Goal: Find specific page/section: Find specific page/section

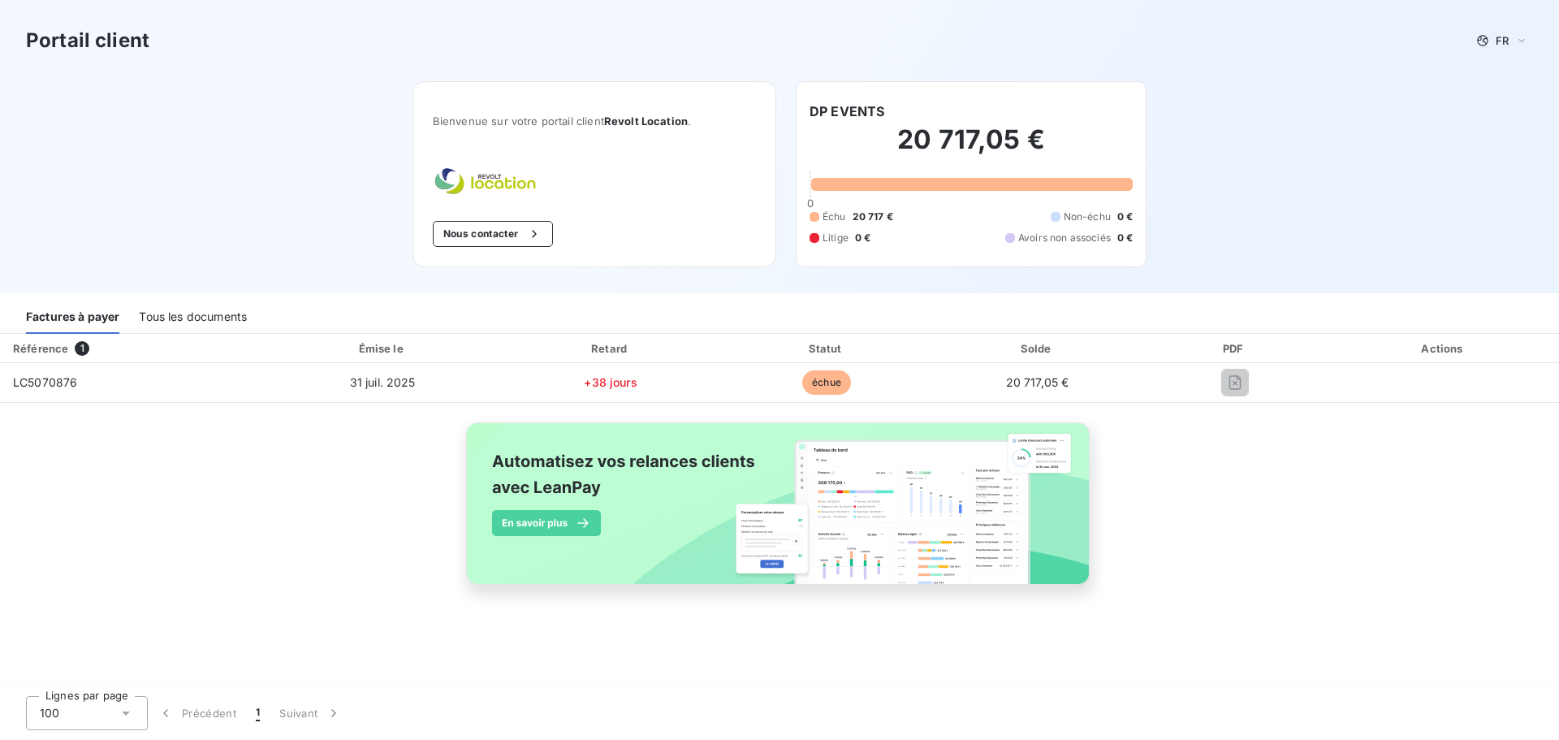
click at [188, 313] on div "Tous les documents" at bounding box center [193, 317] width 108 height 34
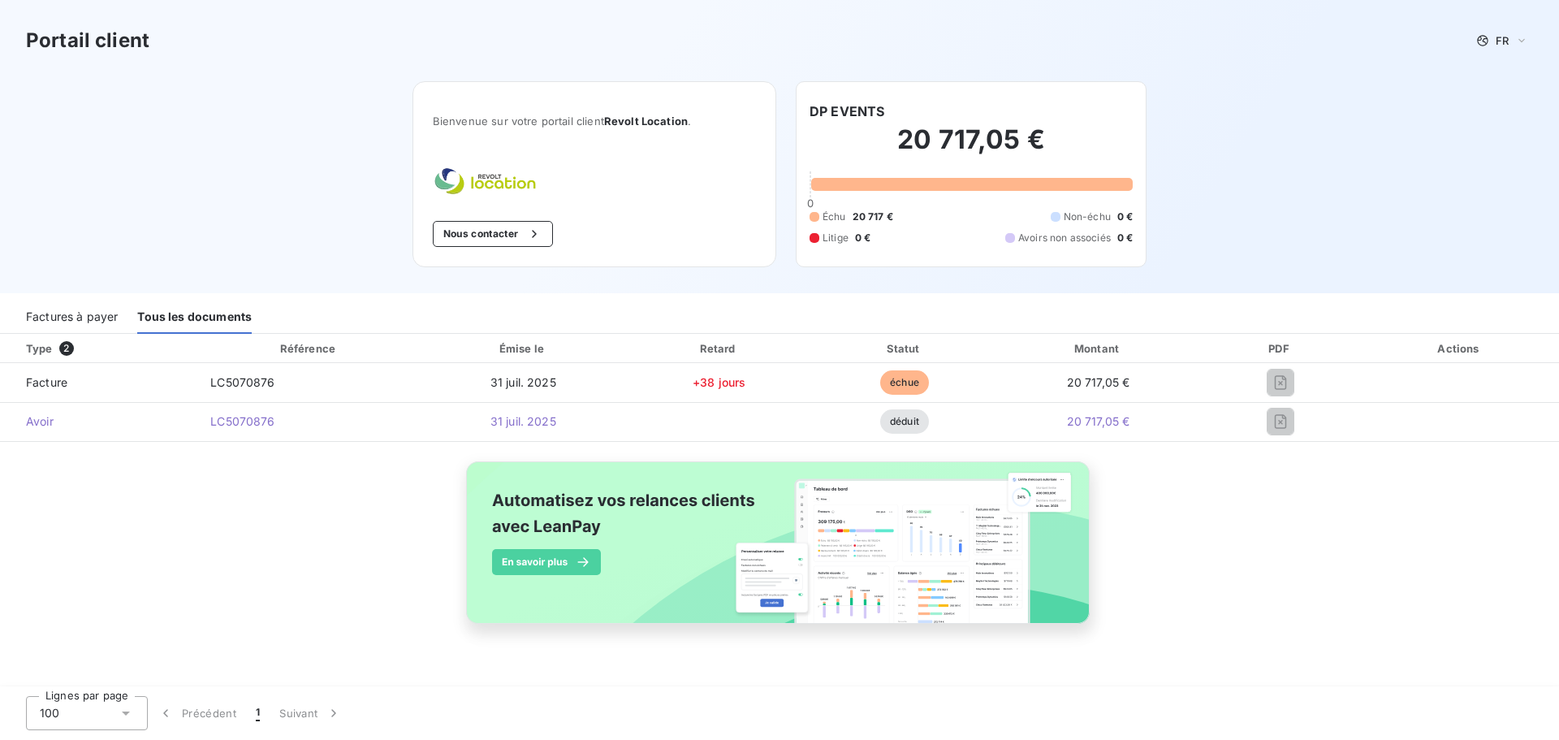
click at [63, 348] on span "2" at bounding box center [66, 348] width 15 height 15
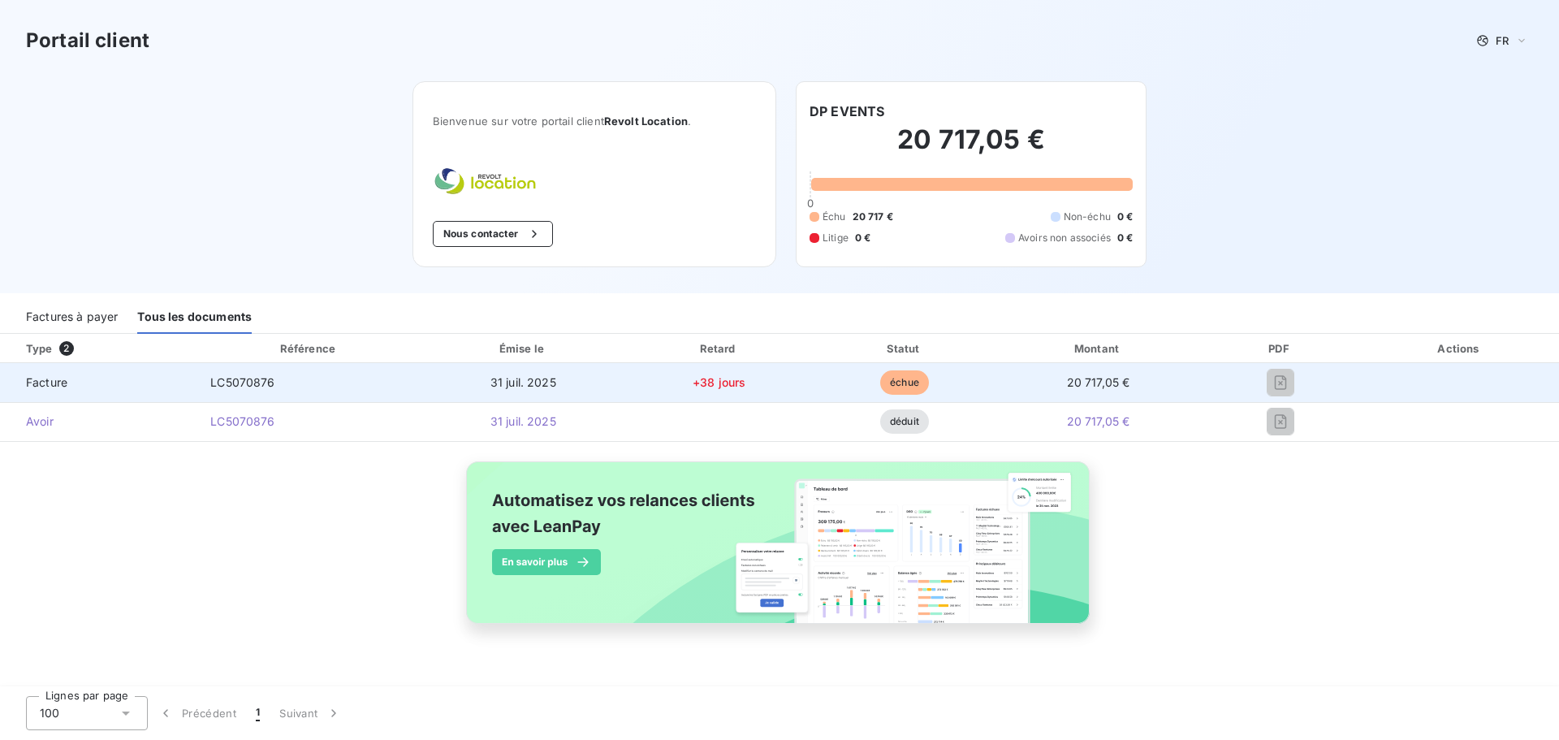
click at [63, 383] on span "Facture" at bounding box center [98, 382] width 171 height 16
click at [504, 388] on span "31 juil. 2025" at bounding box center [523, 382] width 66 height 14
click at [511, 383] on span "31 juil. 2025" at bounding box center [523, 382] width 66 height 14
drag, startPoint x: 511, startPoint y: 383, endPoint x: 910, endPoint y: 397, distance: 399.8
click at [512, 383] on span "31 juil. 2025" at bounding box center [523, 382] width 66 height 14
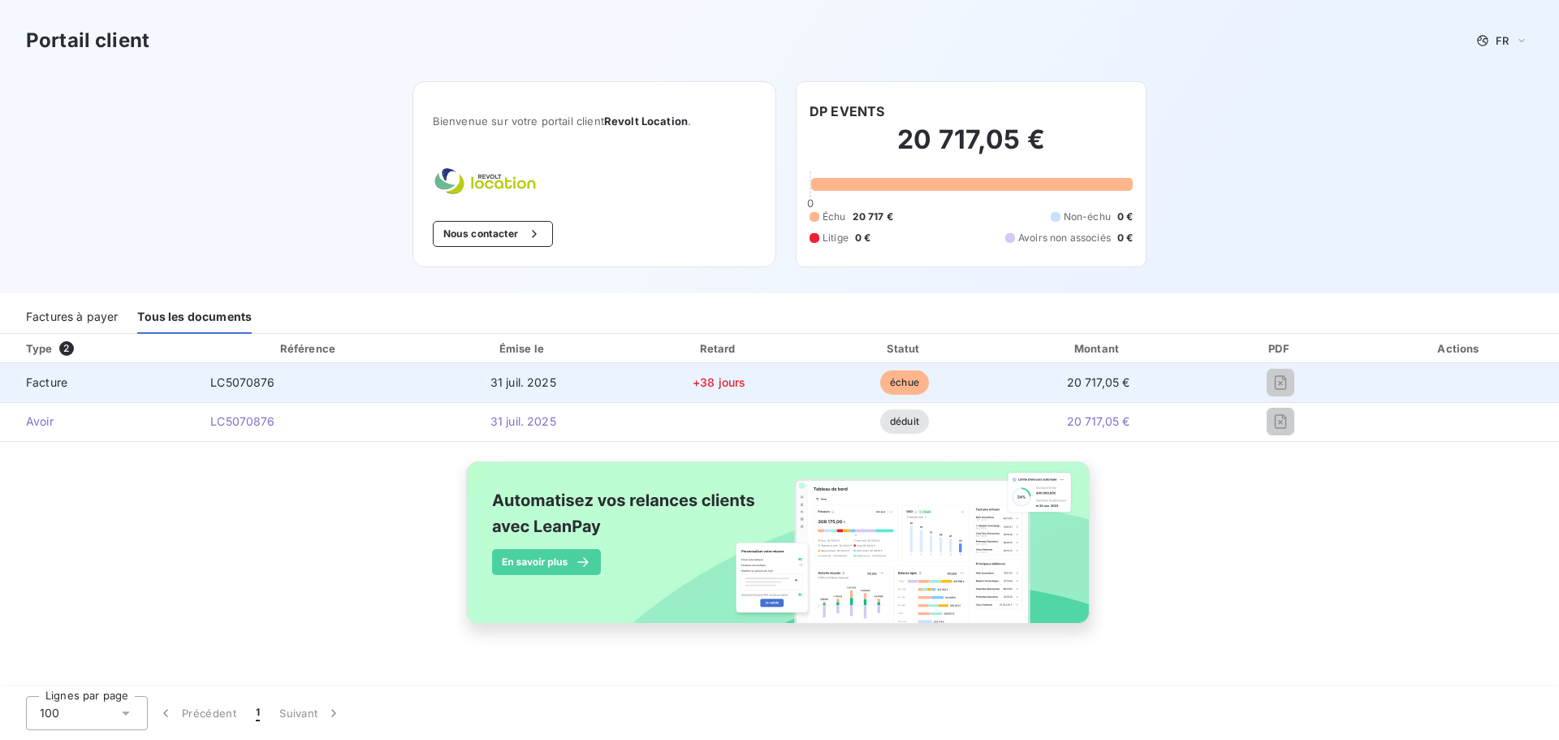
click at [900, 382] on span "échue" at bounding box center [904, 382] width 49 height 24
